Goal: Task Accomplishment & Management: Manage account settings

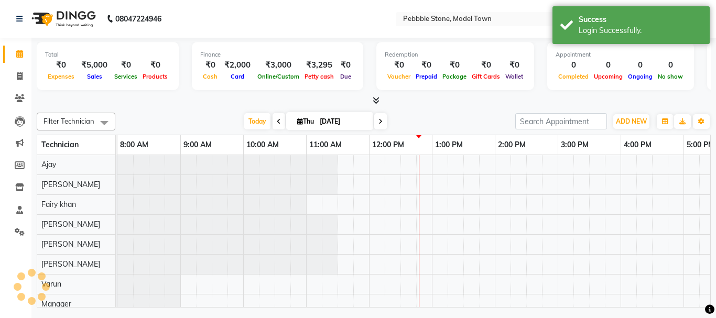
select select "en"
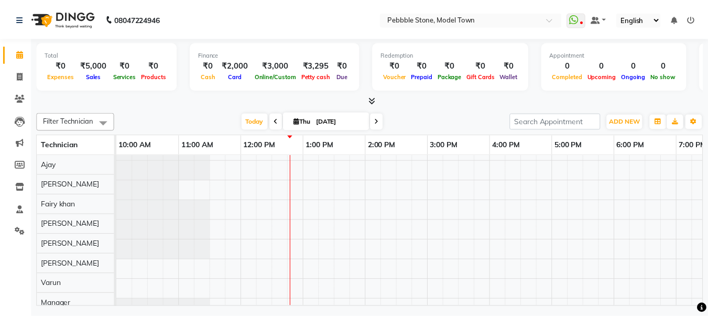
scroll to position [14, 0]
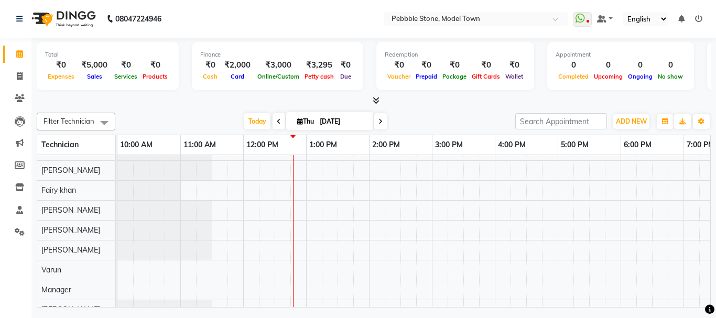
click at [374, 104] on span at bounding box center [374, 100] width 11 height 11
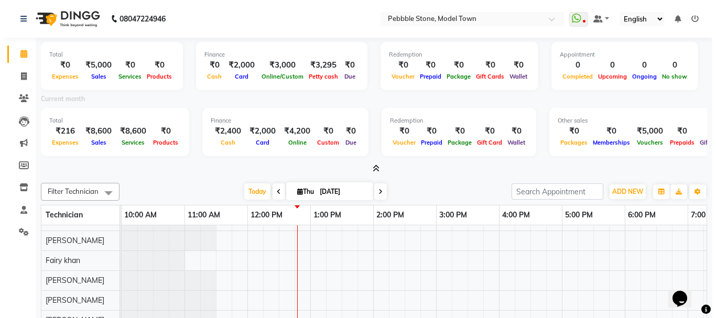
scroll to position [0, 0]
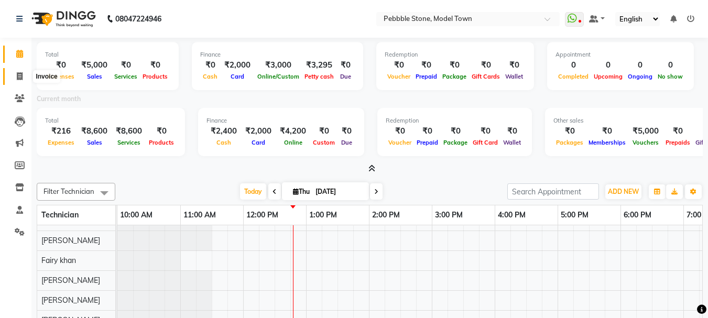
click at [18, 74] on icon at bounding box center [20, 76] width 6 height 8
select select "8684"
select select "service"
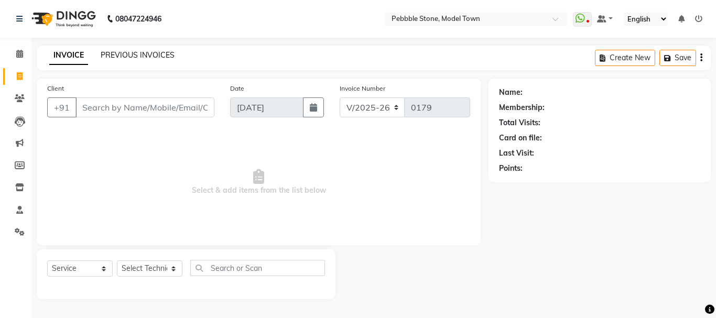
click at [118, 51] on link "PREVIOUS INVOICES" at bounding box center [138, 54] width 74 height 9
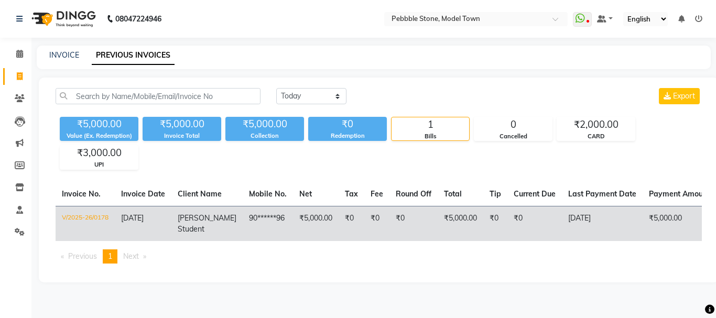
click at [91, 216] on td "V/2025-26/0178" at bounding box center [85, 223] width 59 height 35
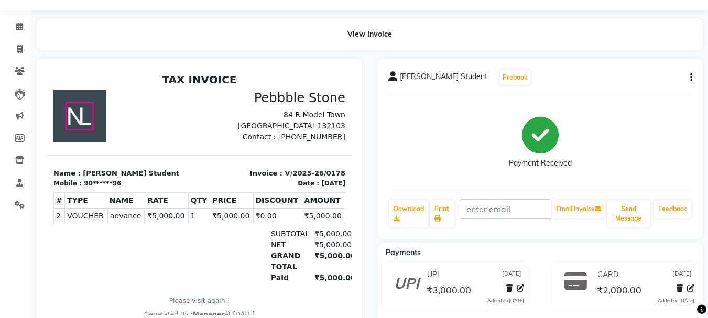
scroll to position [42, 0]
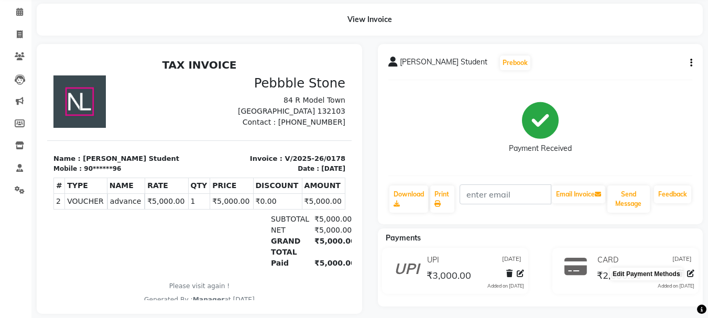
click at [690, 278] on span at bounding box center [690, 273] width 7 height 11
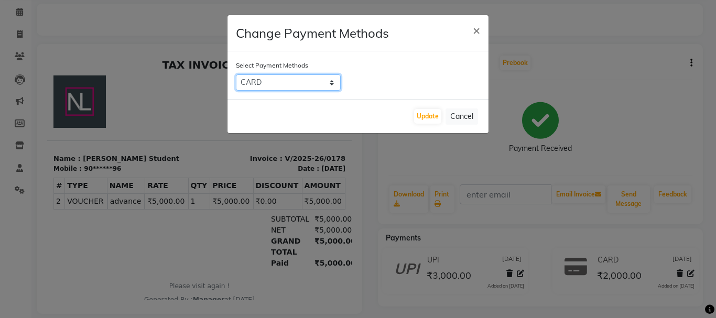
click at [293, 84] on select "UPI CARD Coupon CASH" at bounding box center [288, 82] width 105 height 16
click at [289, 82] on select "UPI CARD Coupon CASH" at bounding box center [288, 82] width 105 height 16
select select "1"
click at [236, 74] on select "UPI CARD Coupon CASH" at bounding box center [288, 82] width 105 height 16
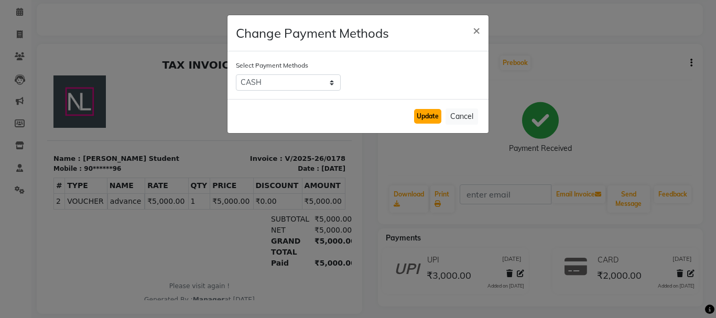
click at [428, 117] on button "Update" at bounding box center [427, 116] width 27 height 15
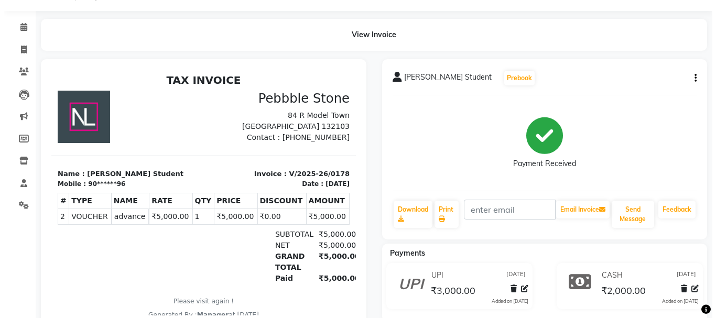
scroll to position [0, 0]
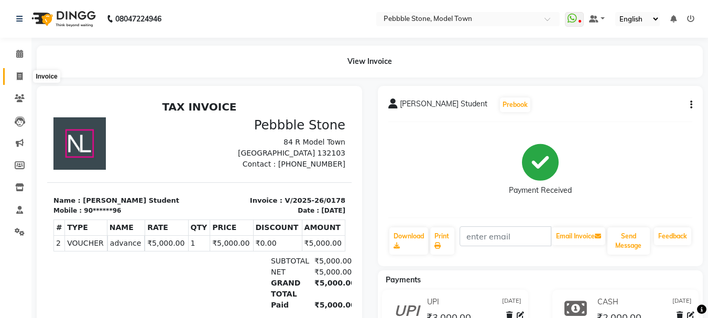
click at [22, 77] on icon at bounding box center [20, 76] width 6 height 8
select select "service"
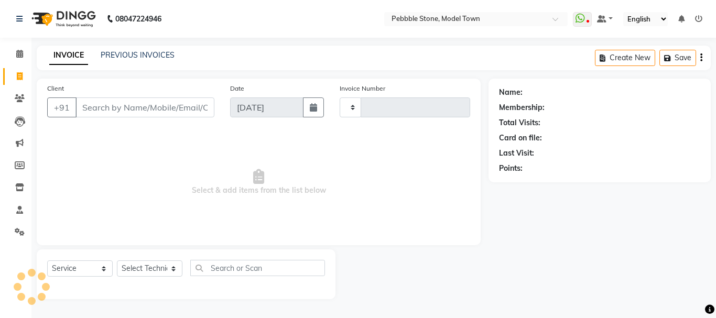
type input "0179"
select select "8684"
click at [128, 56] on link "PREVIOUS INVOICES" at bounding box center [138, 54] width 74 height 9
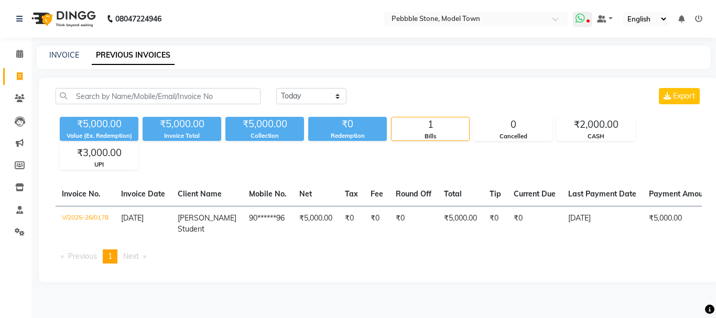
click at [590, 19] on icon at bounding box center [588, 21] width 3 height 5
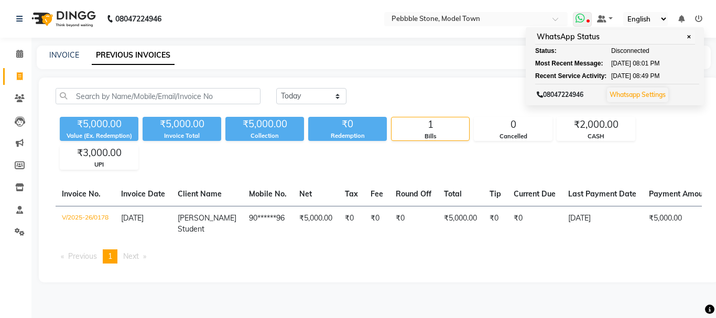
click at [638, 91] on link "Whatsapp Settings" at bounding box center [638, 95] width 56 height 8
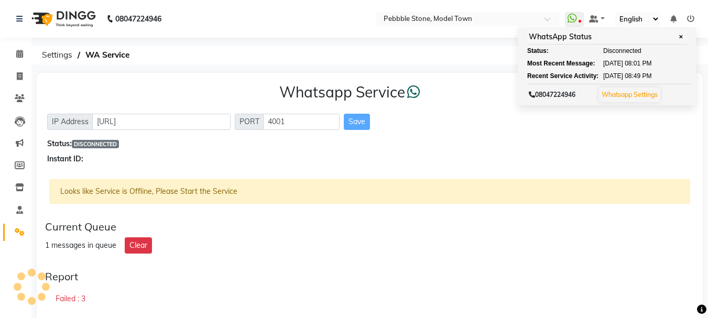
click at [639, 146] on div "Status: DISCONNECTED" at bounding box center [369, 143] width 645 height 11
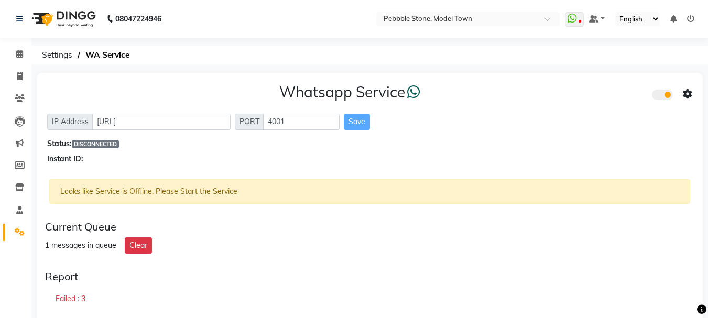
click at [301, 295] on div "Failed : 3" at bounding box center [369, 299] width 649 height 24
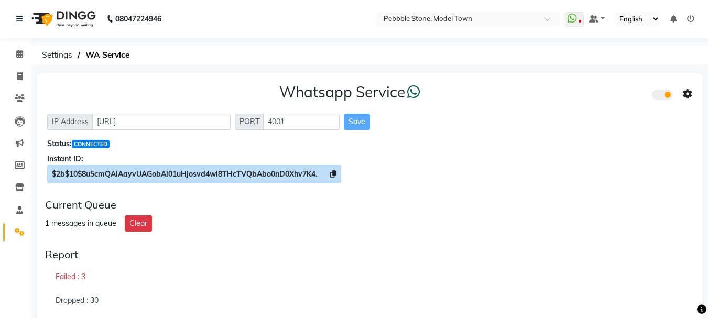
click at [334, 174] on icon at bounding box center [333, 173] width 6 height 7
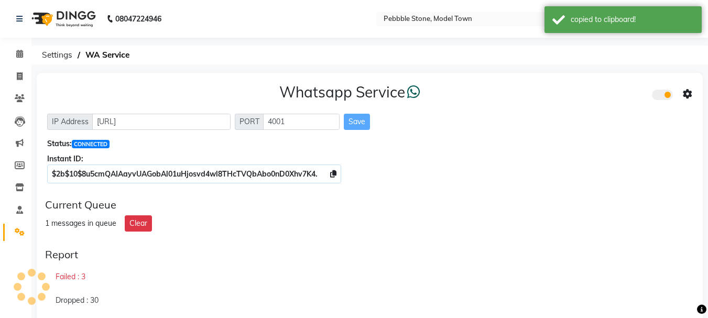
click at [690, 96] on icon at bounding box center [687, 94] width 9 height 9
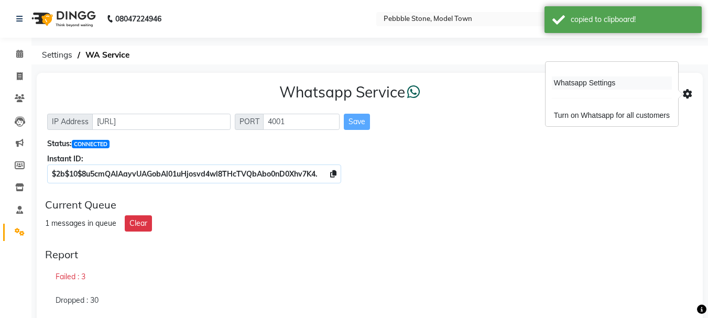
click at [597, 82] on div "Whatsapp Settings" at bounding box center [612, 83] width 120 height 13
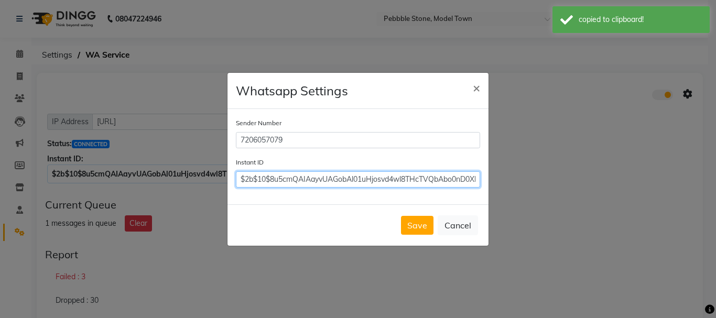
click at [399, 173] on input "$2b$10$8u5cmQAIAayvUAGobAl01uHjosvd4wl8THcTVQbAbo0nD0Xhv7K4." at bounding box center [358, 179] width 244 height 16
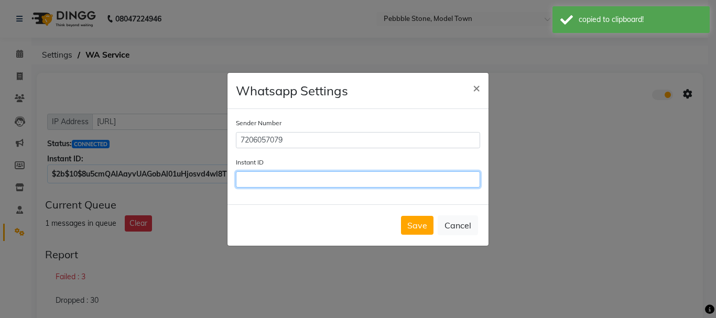
paste input "$2b$10$8u5cmQAIAayvUAGobAl01uHjosvd4wl8THcTVQbAbo0nD0Xhv7K4."
type input "$2b$10$8u5cmQAIAayvUAGobAl01uHjosvd4wl8THcTVQbAbo0nD0Xhv7K4."
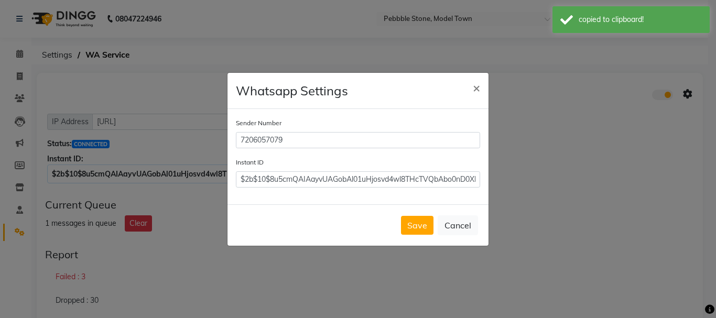
click at [430, 235] on div "Save Cancel" at bounding box center [358, 224] width 261 height 41
click at [429, 232] on button "Save" at bounding box center [417, 225] width 33 height 19
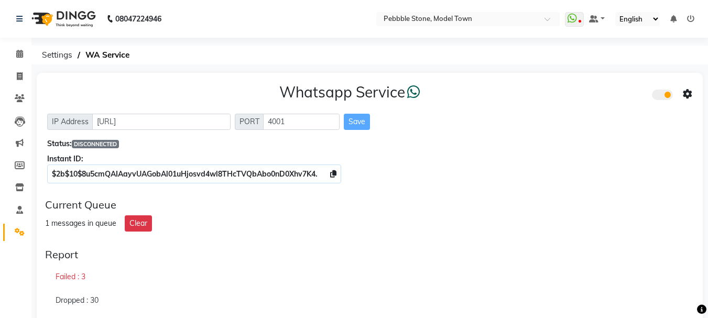
click at [646, 220] on div "1 messages in queue Clear" at bounding box center [369, 223] width 649 height 16
select select "en"
click at [625, 115] on div "IP Address http://localhost PORT 4001 Save" at bounding box center [369, 122] width 645 height 16
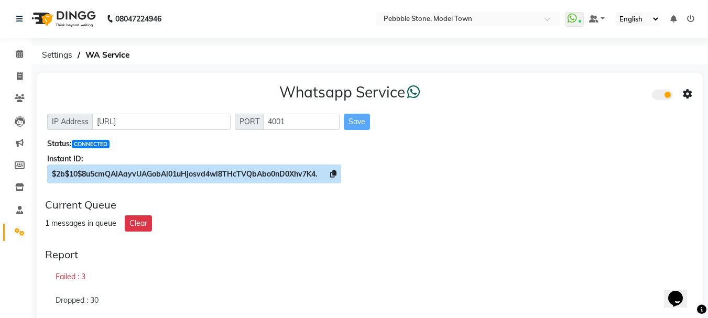
click at [332, 172] on icon at bounding box center [333, 173] width 6 height 7
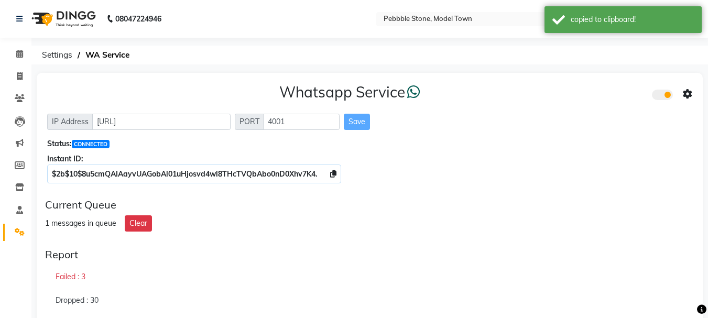
click at [687, 92] on icon at bounding box center [687, 94] width 9 height 9
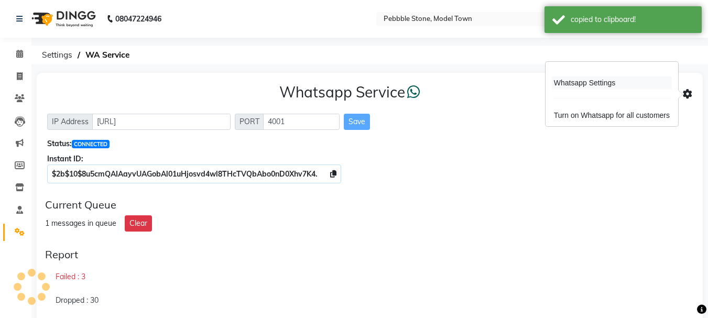
click at [585, 85] on div "Whatsapp Settings" at bounding box center [612, 83] width 120 height 13
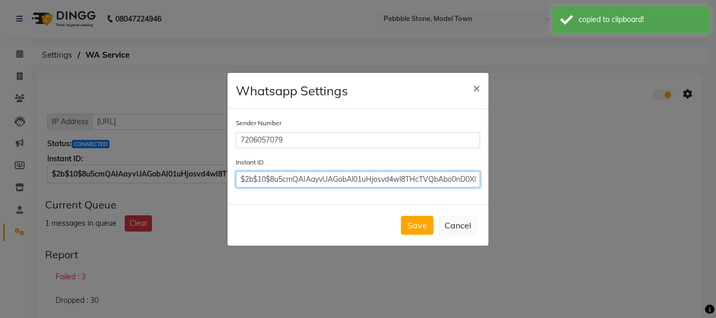
click at [436, 179] on input "$2b$10$8u5cmQAIAayvUAGobAl01uHjosvd4wl8THcTVQbAbo0nD0Xhv7K4." at bounding box center [358, 179] width 244 height 16
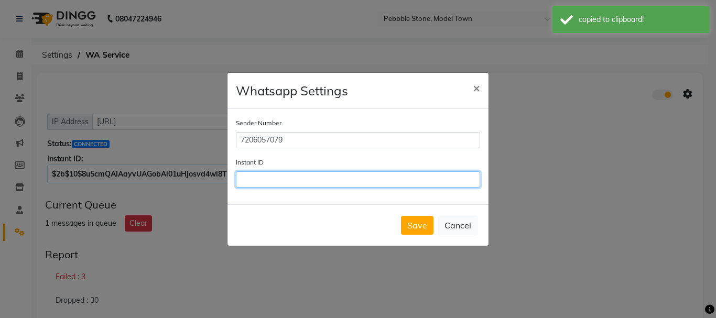
paste input "$2b$10$8u5cmQAIAayvUAGobAl01uHjosvd4wl8THcTVQbAbo0nD0Xhv7K4."
type input "$2b$10$8u5cmQAIAayvUAGobAl01uHjosvd4wl8THcTVQbAbo0nD0Xhv7K4."
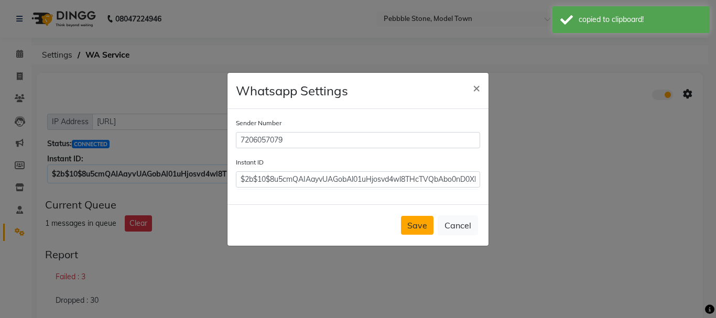
click at [419, 228] on button "Save" at bounding box center [417, 225] width 33 height 19
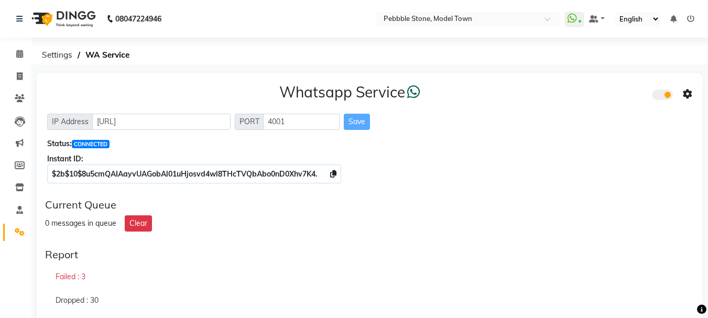
click at [690, 18] on icon at bounding box center [690, 18] width 7 height 7
